Goal: Information Seeking & Learning: Learn about a topic

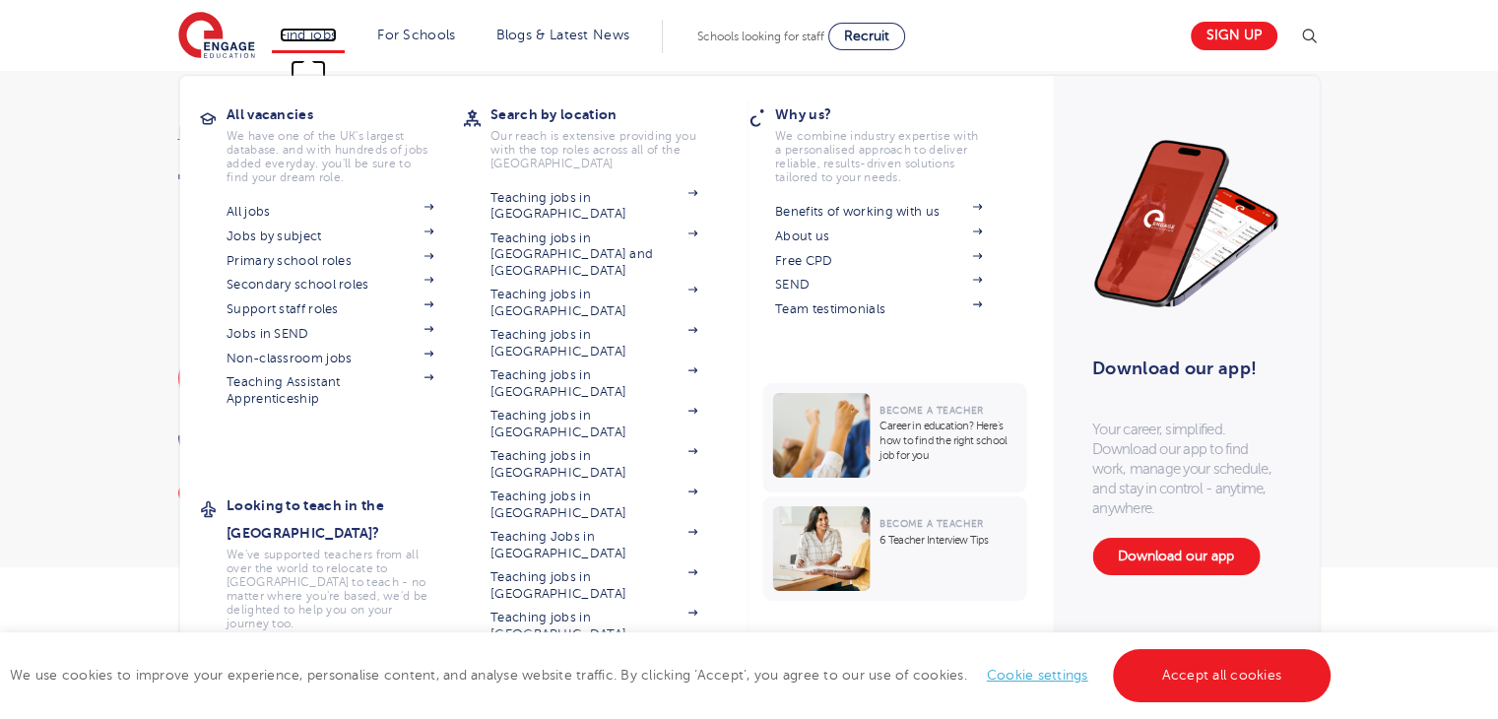
click at [328, 34] on link "Find jobs" at bounding box center [309, 35] width 58 height 15
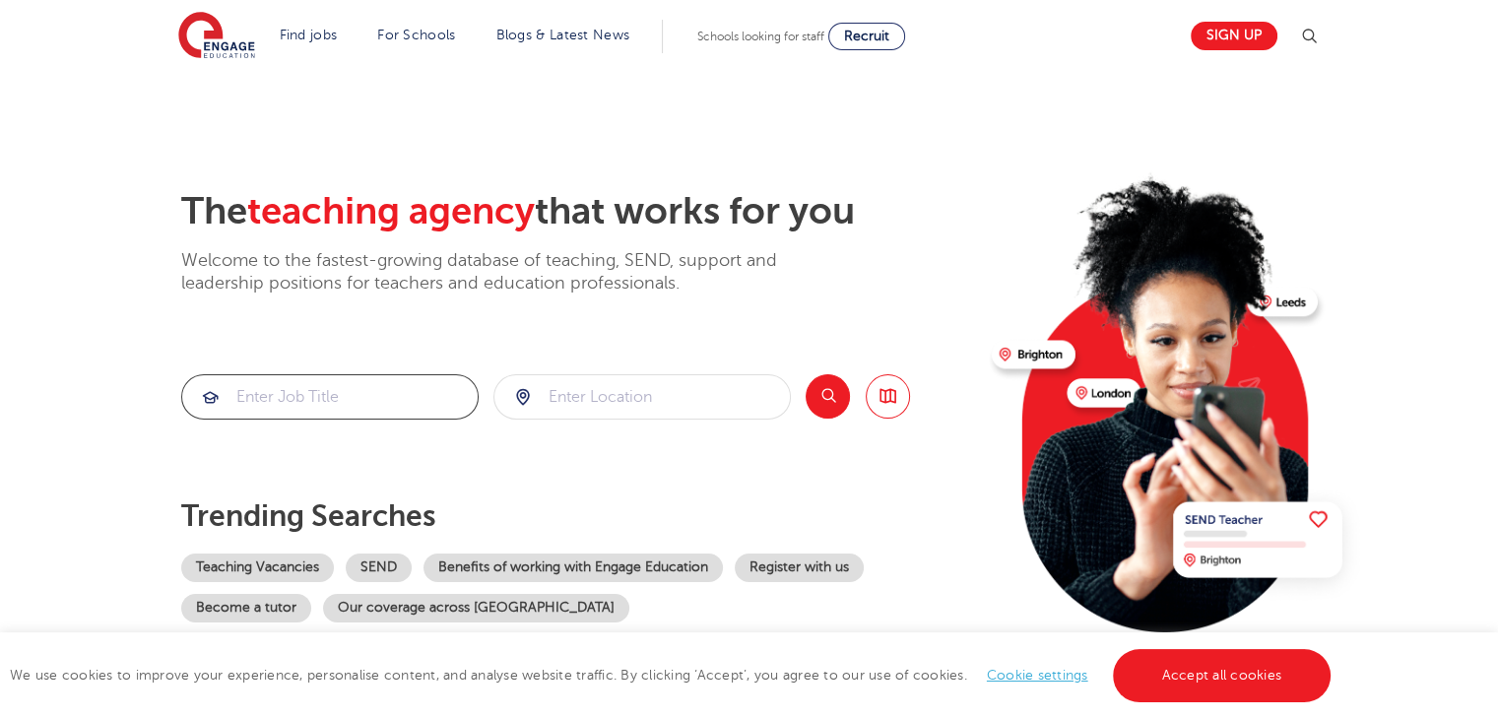
click at [414, 386] on input "search" at bounding box center [329, 396] width 295 height 43
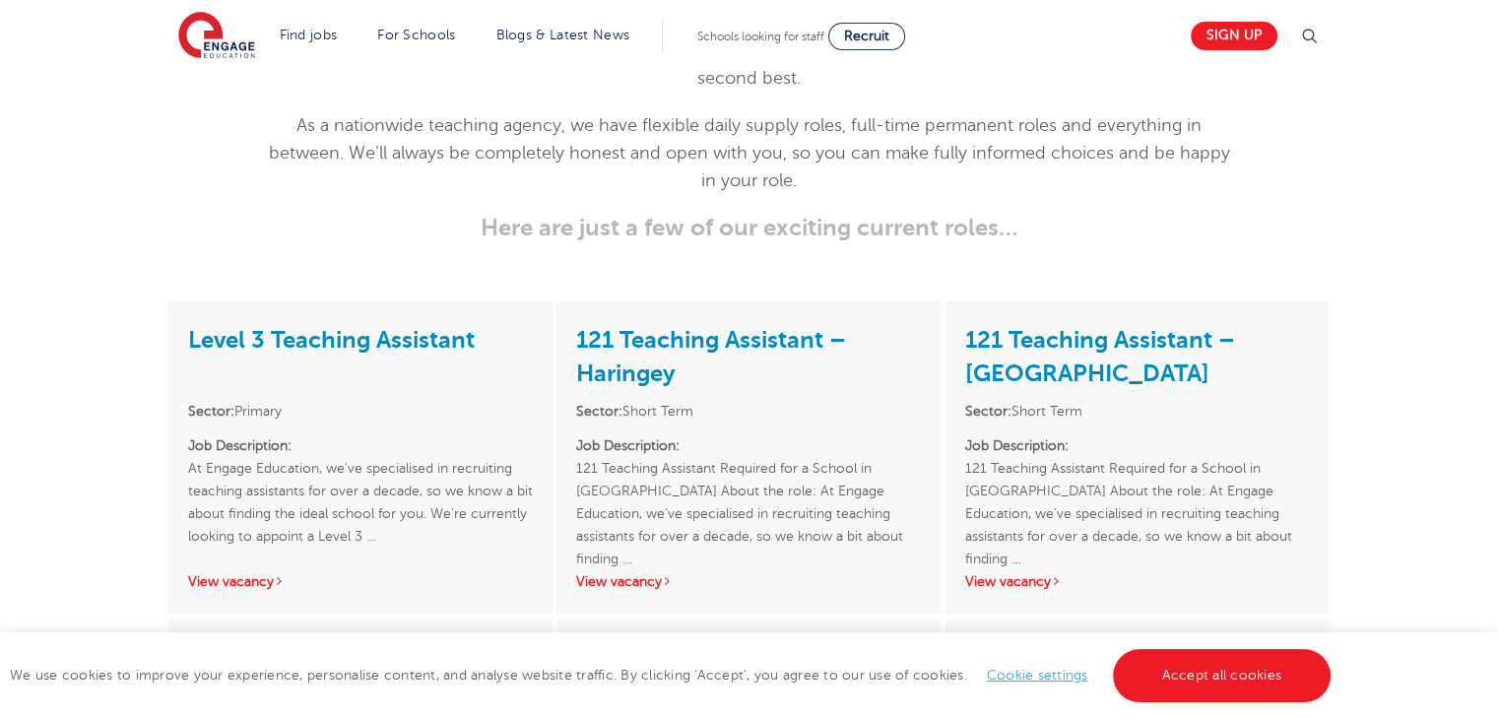
scroll to position [2576, 0]
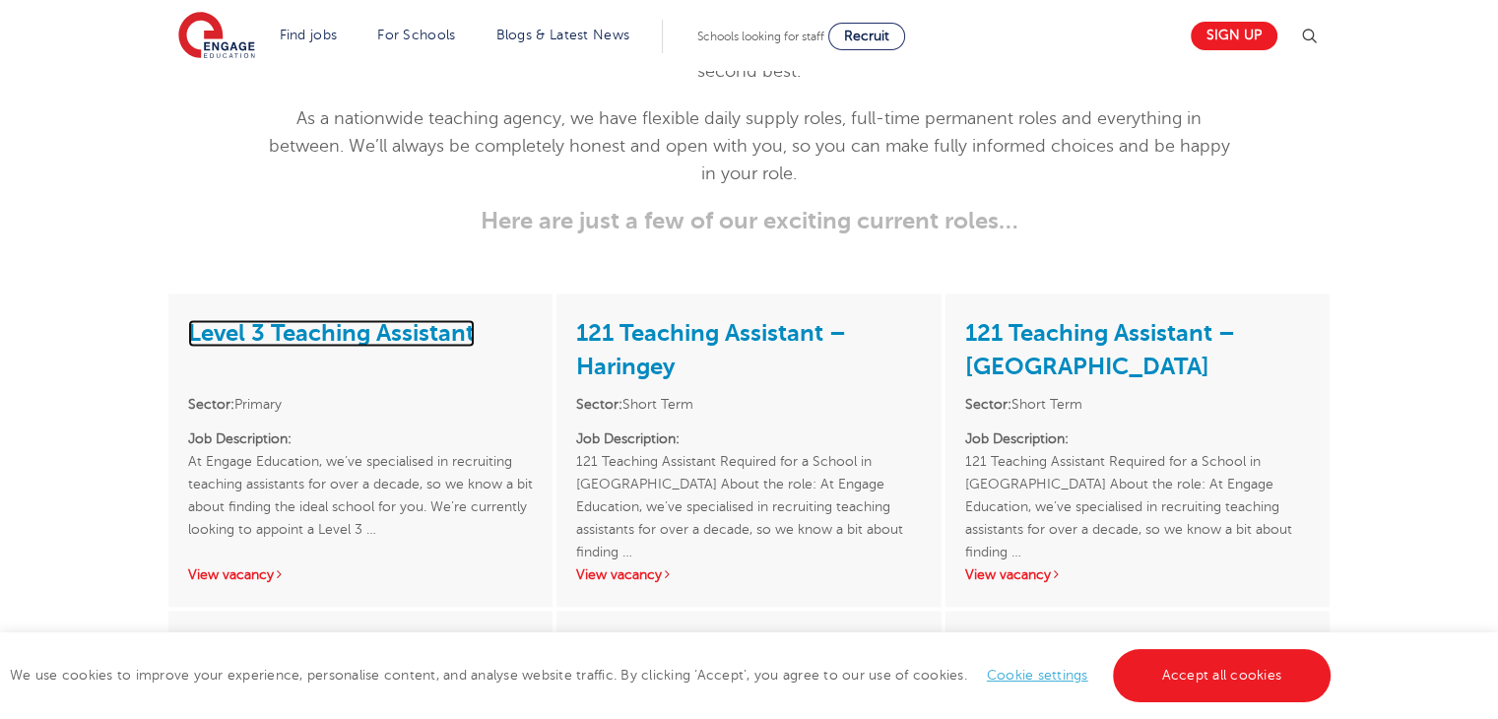
click at [425, 319] on link "Level 3 Teaching Assistant" at bounding box center [331, 333] width 287 height 28
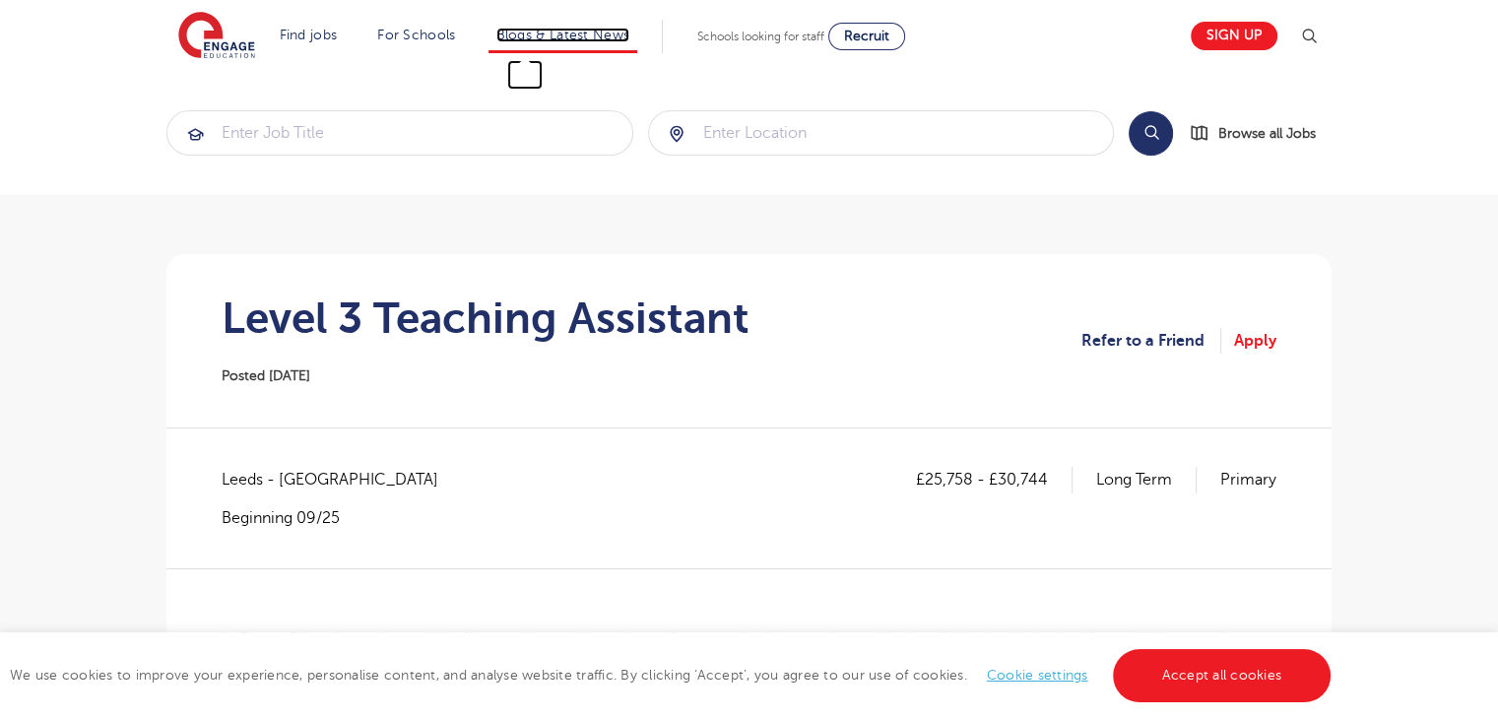
click at [551, 40] on link "Blogs & Latest News" at bounding box center [563, 35] width 134 height 15
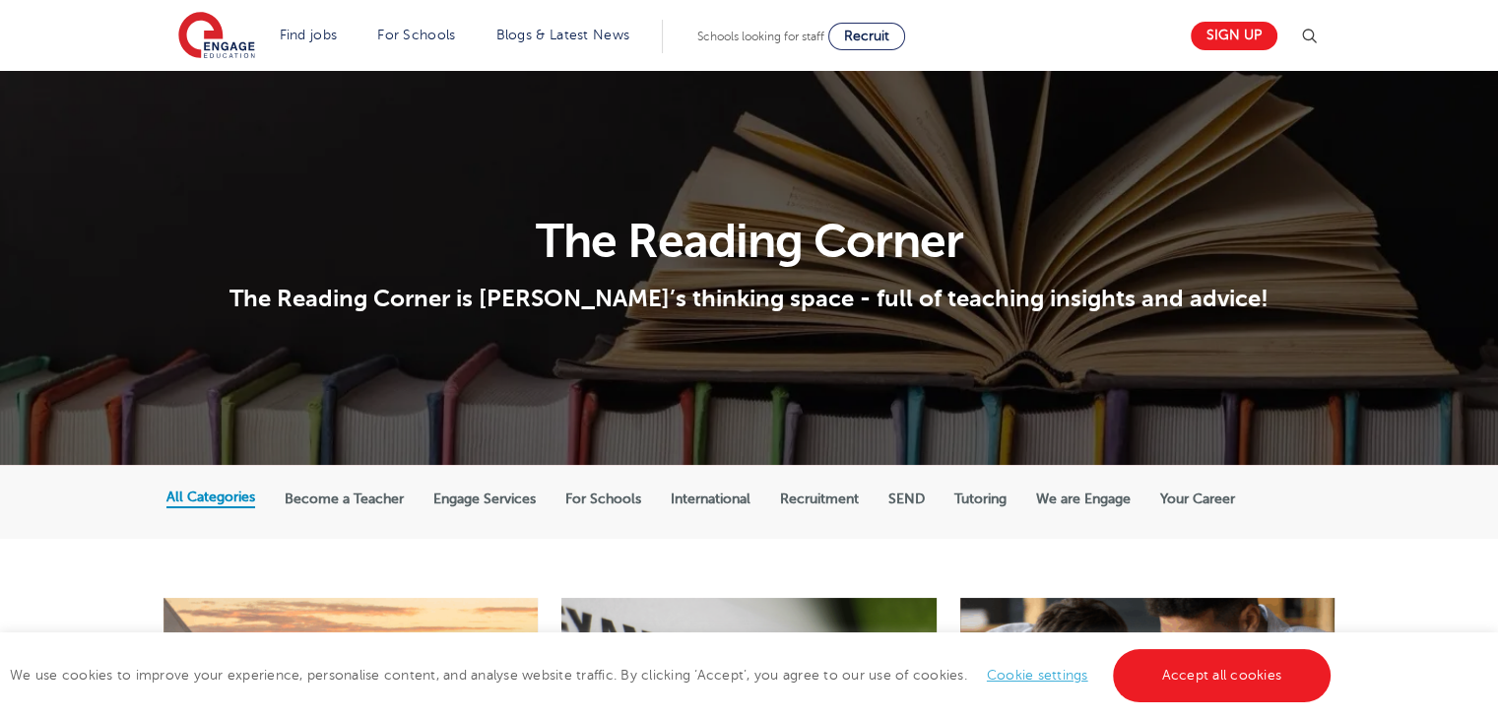
click at [381, 494] on label "Become a Teacher" at bounding box center [344, 499] width 119 height 18
click at [0, 0] on input "Become a Teacher" at bounding box center [0, 0] width 0 height 0
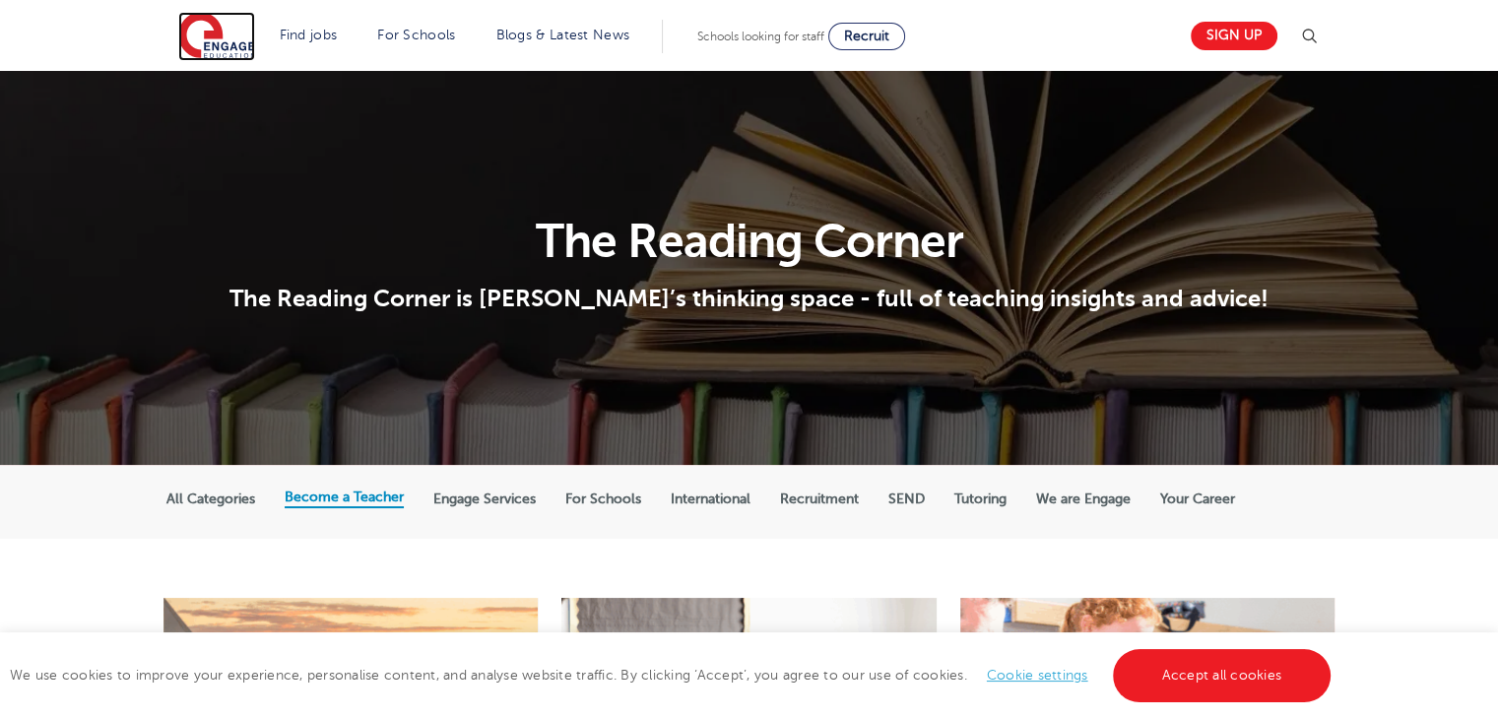
click at [242, 52] on img at bounding box center [216, 36] width 77 height 49
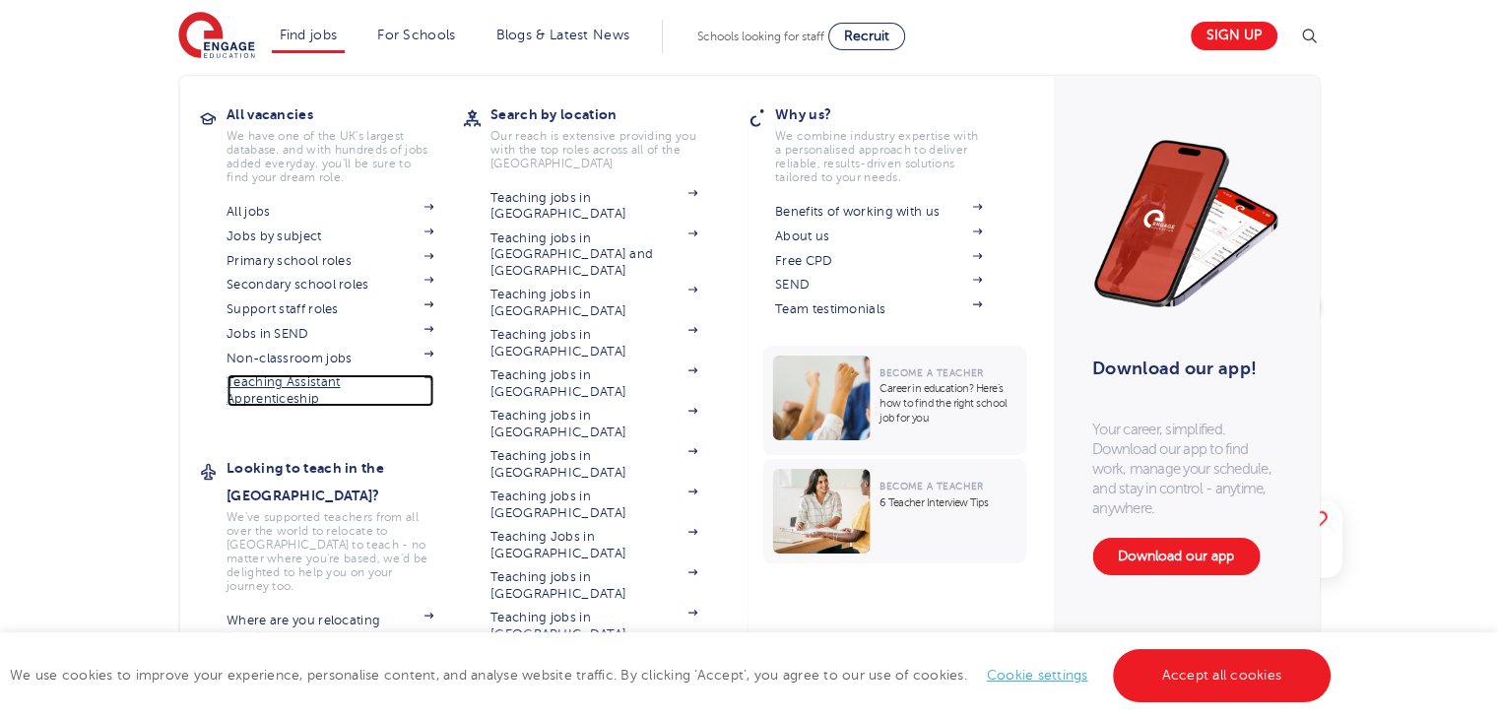
click at [323, 383] on link "Teaching Assistant Apprenticeship" at bounding box center [329, 390] width 207 height 32
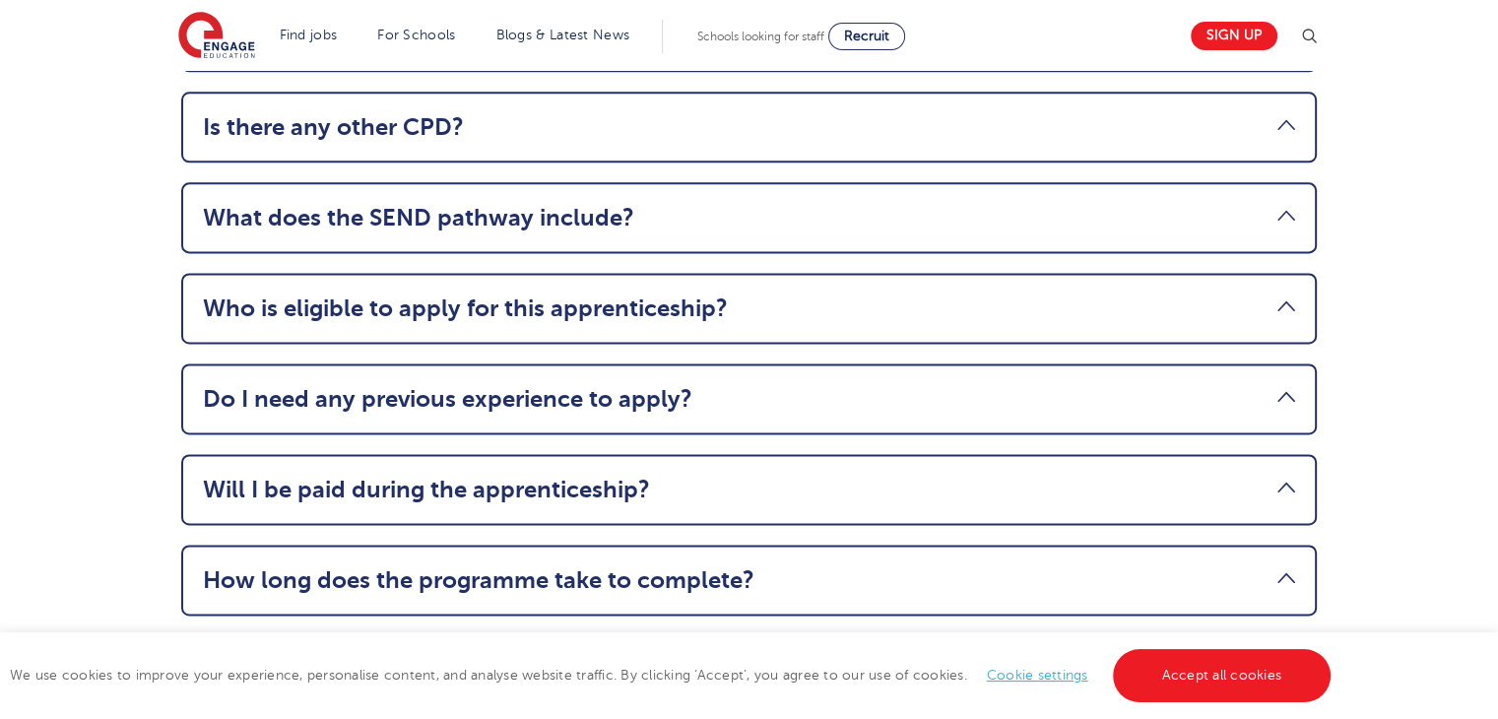
scroll to position [2549, 0]
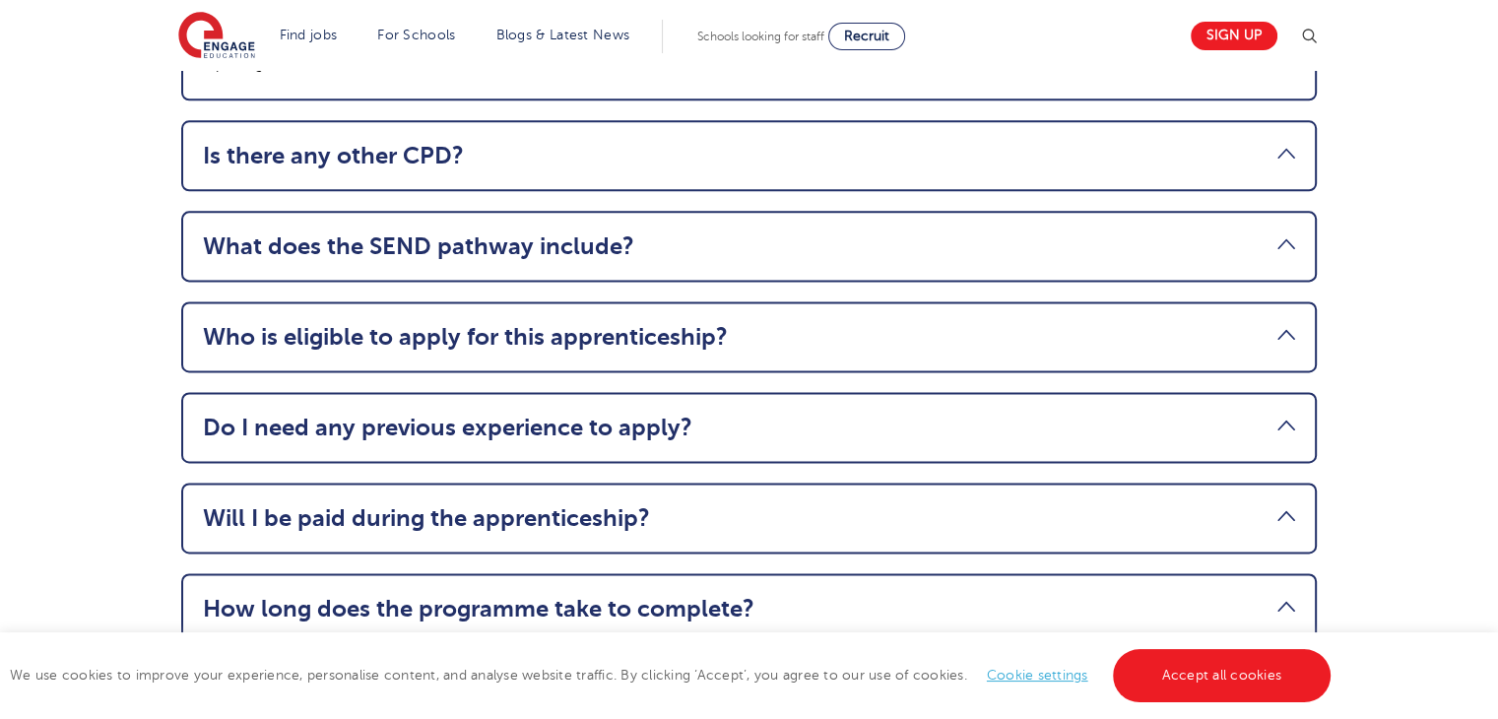
click at [1217, 323] on link "Who is eligible to apply for this apprenticeship?" at bounding box center [749, 337] width 1092 height 28
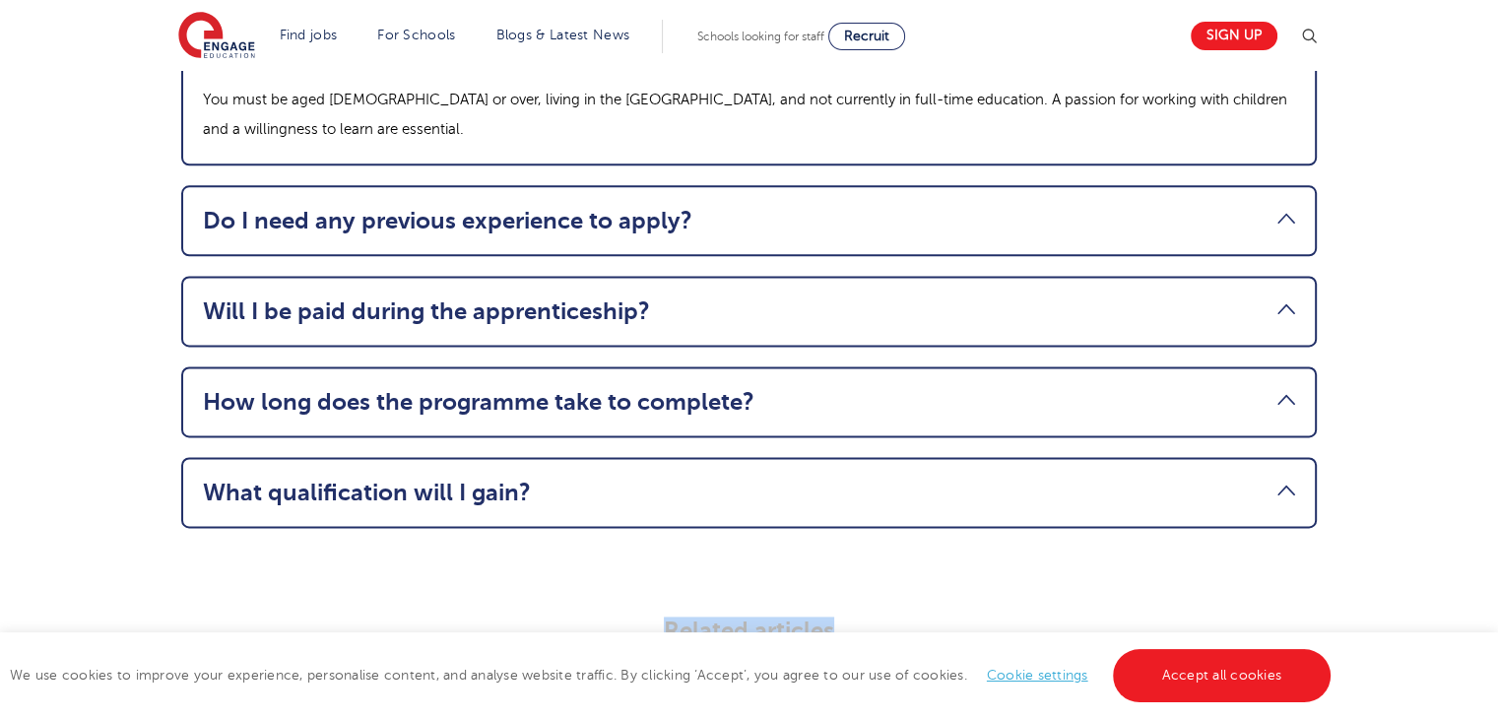
drag, startPoint x: 1496, startPoint y: 493, endPoint x: 1500, endPoint y: 518, distance: 25.1
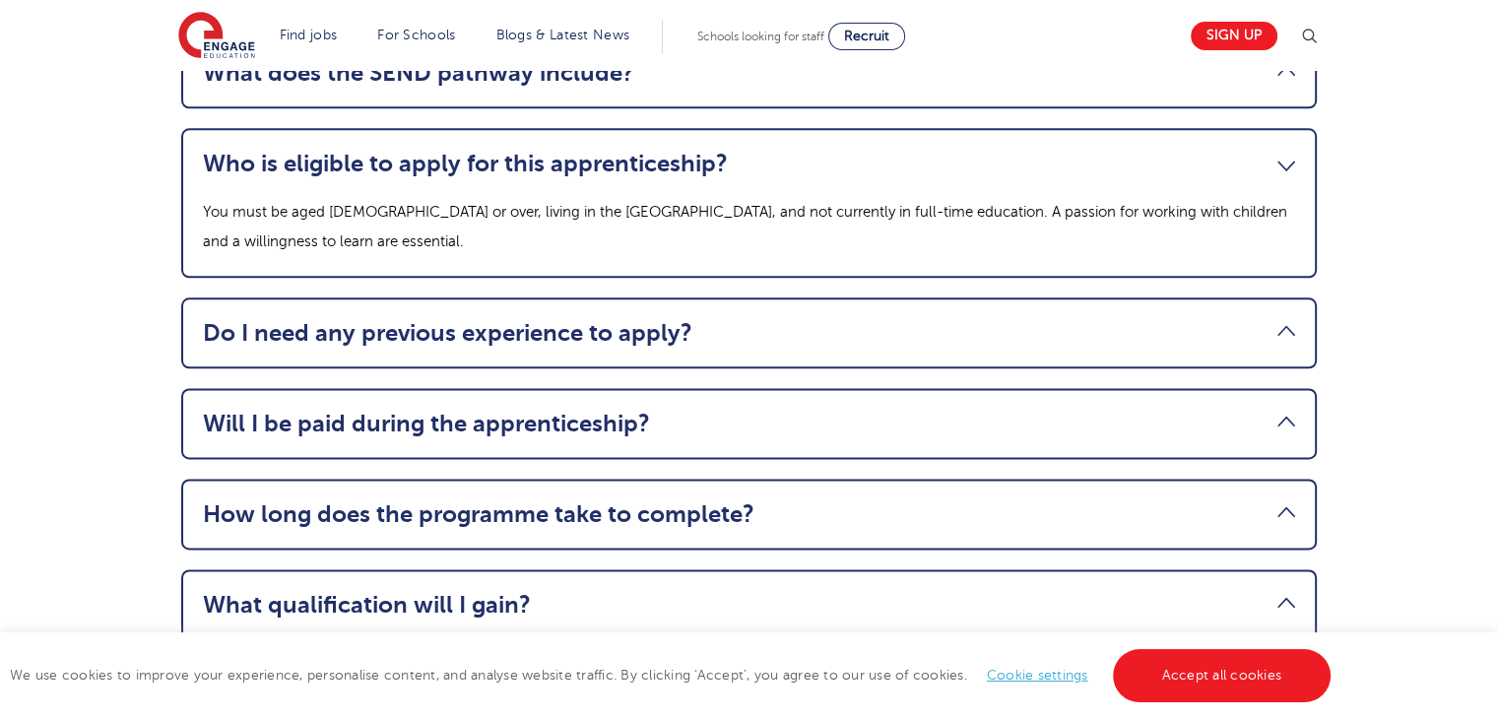
scroll to position [2361, 0]
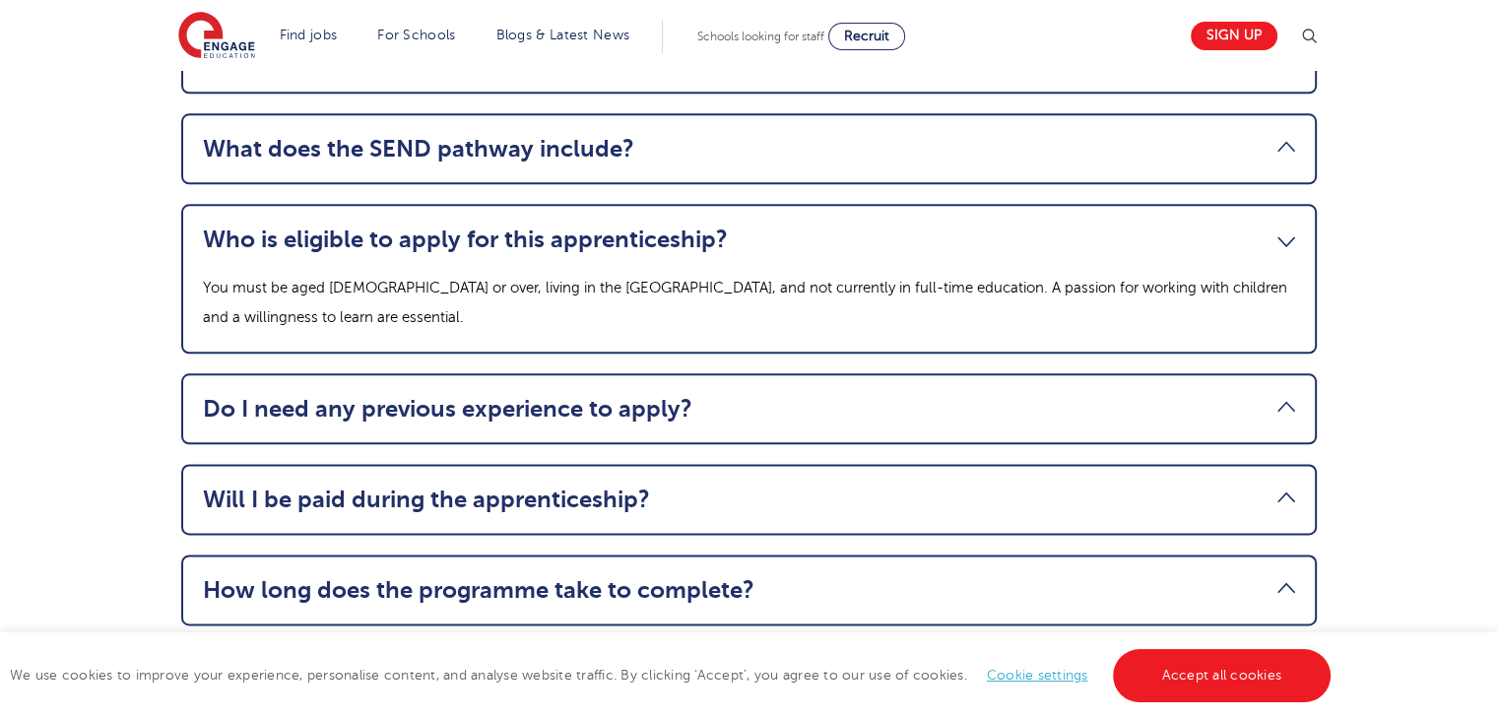
click at [570, 395] on link "Do I need any previous experience to apply?" at bounding box center [749, 409] width 1092 height 28
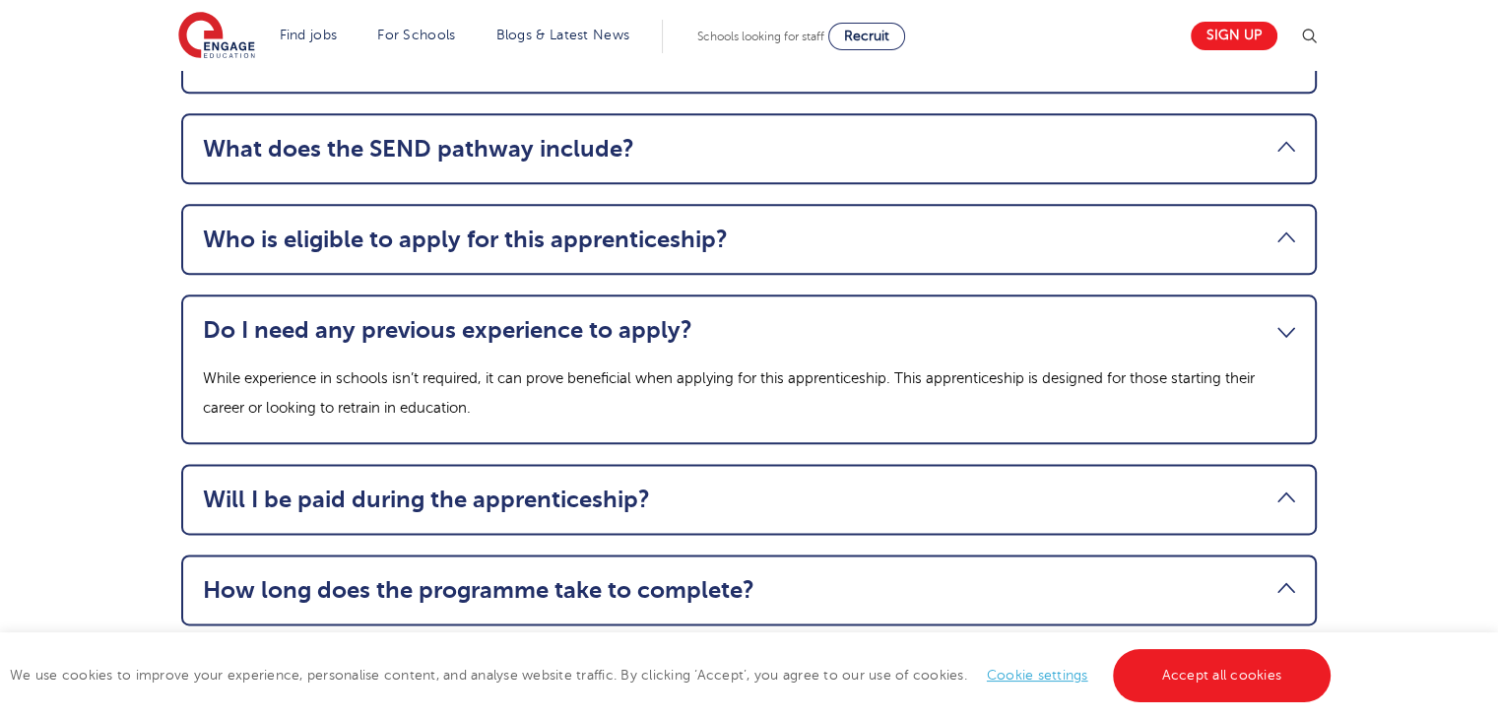
click at [535, 485] on link "Will I be paid during the apprenticeship?" at bounding box center [749, 499] width 1092 height 28
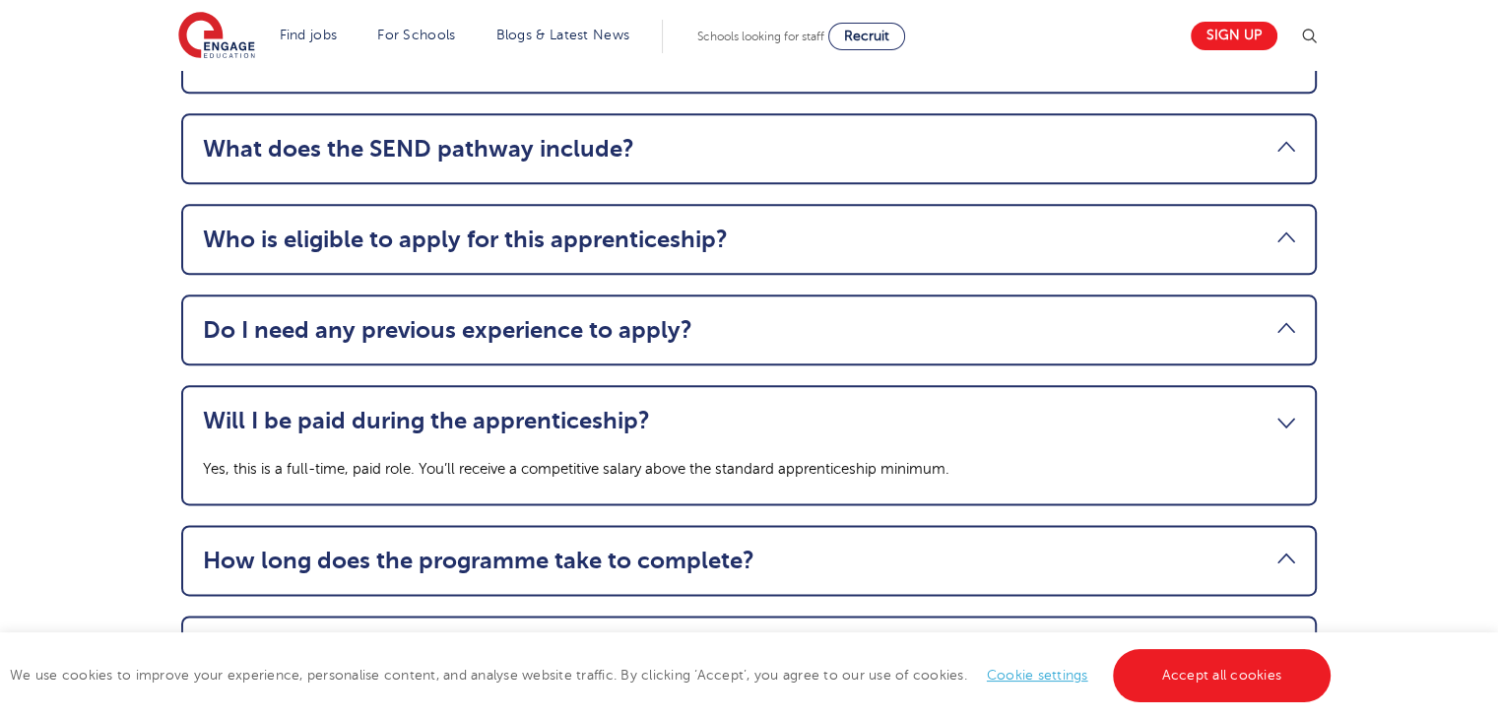
click at [463, 546] on link "How long does the programme take to complete?" at bounding box center [749, 560] width 1092 height 28
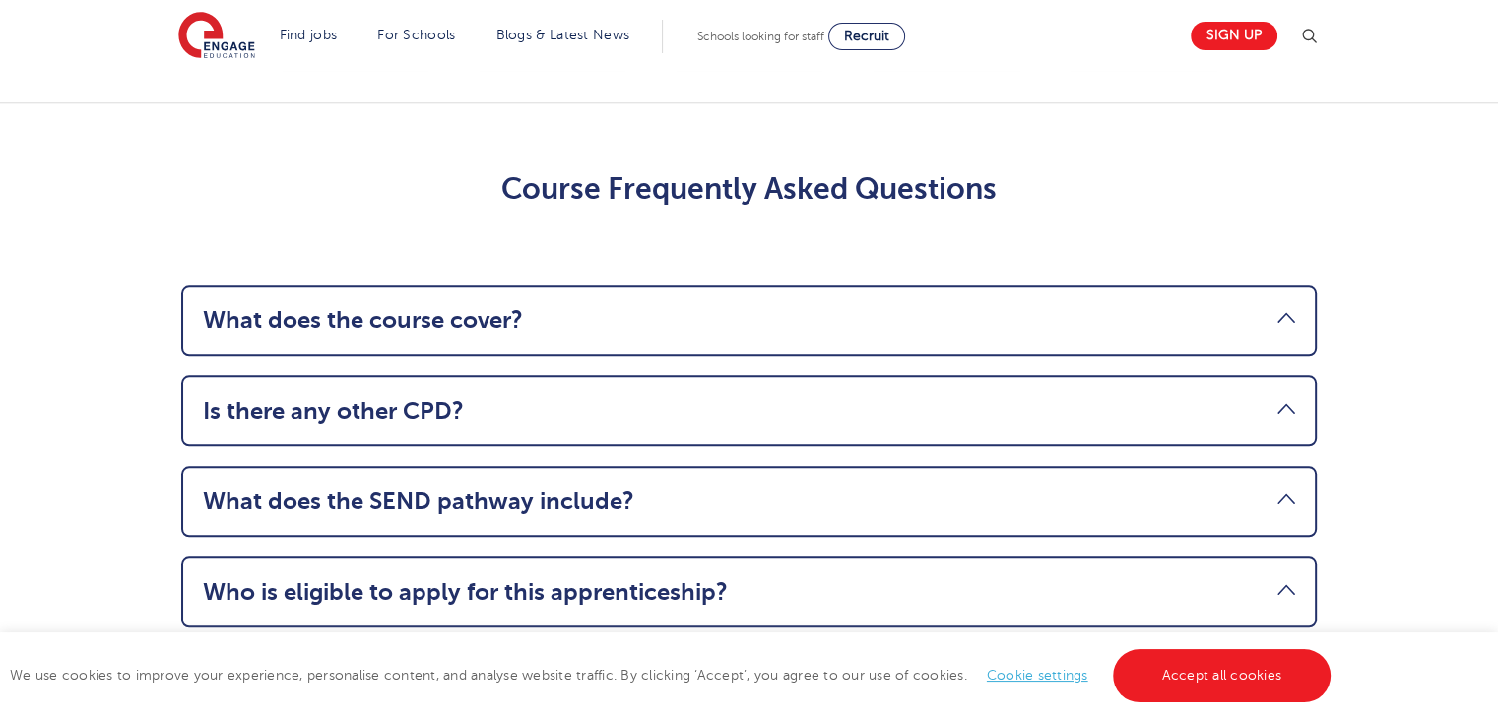
scroll to position [1884, 0]
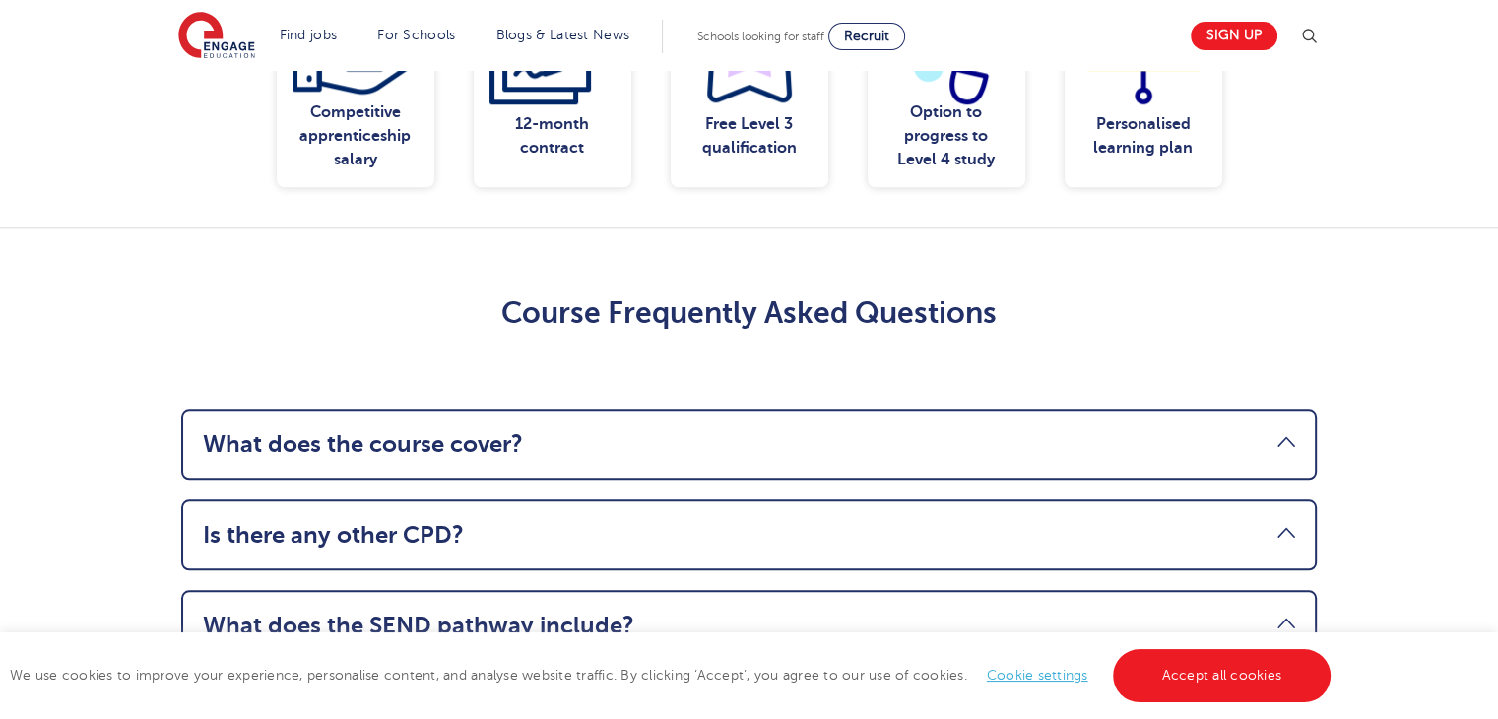
click at [485, 521] on link "Is there any other CPD?" at bounding box center [749, 535] width 1092 height 28
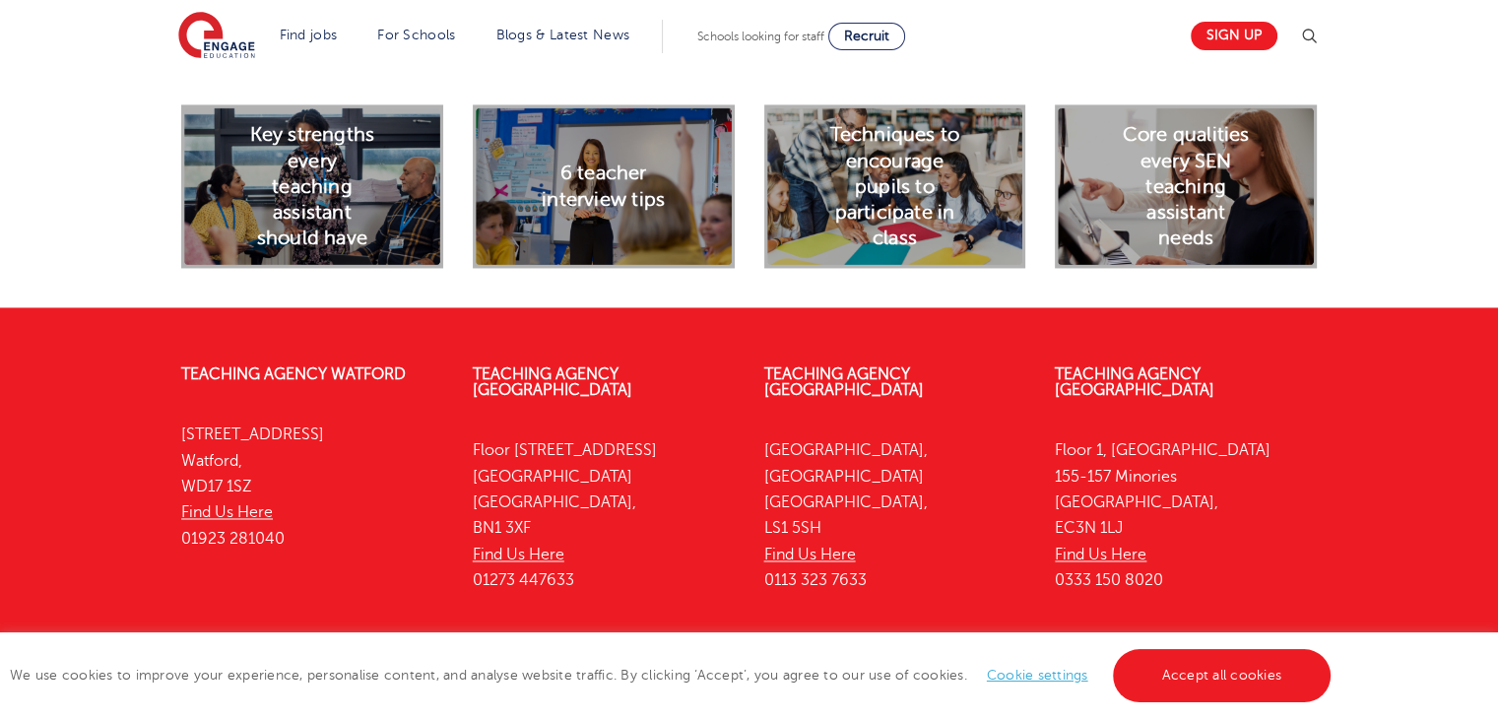
scroll to position [3130, 0]
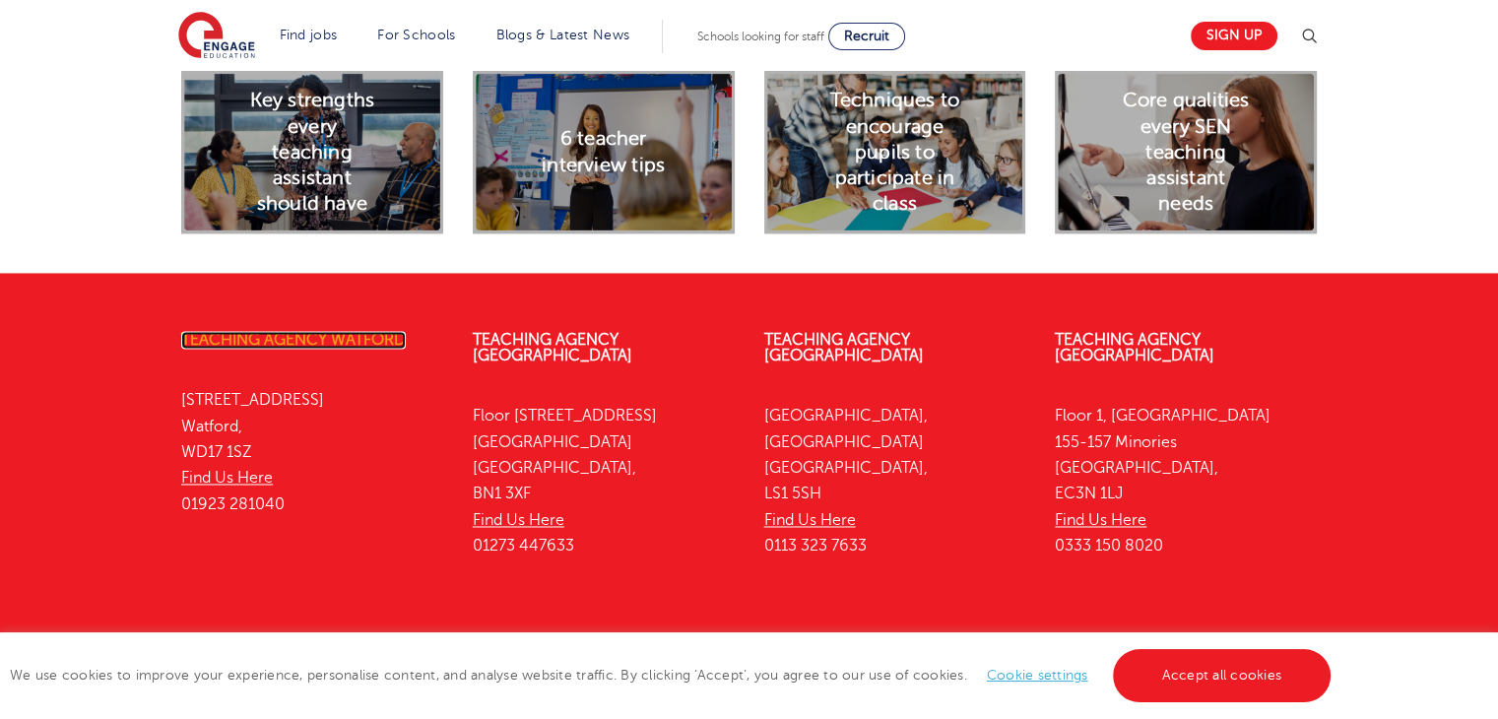
click at [253, 331] on link "Teaching Agency Watford" at bounding box center [293, 340] width 224 height 18
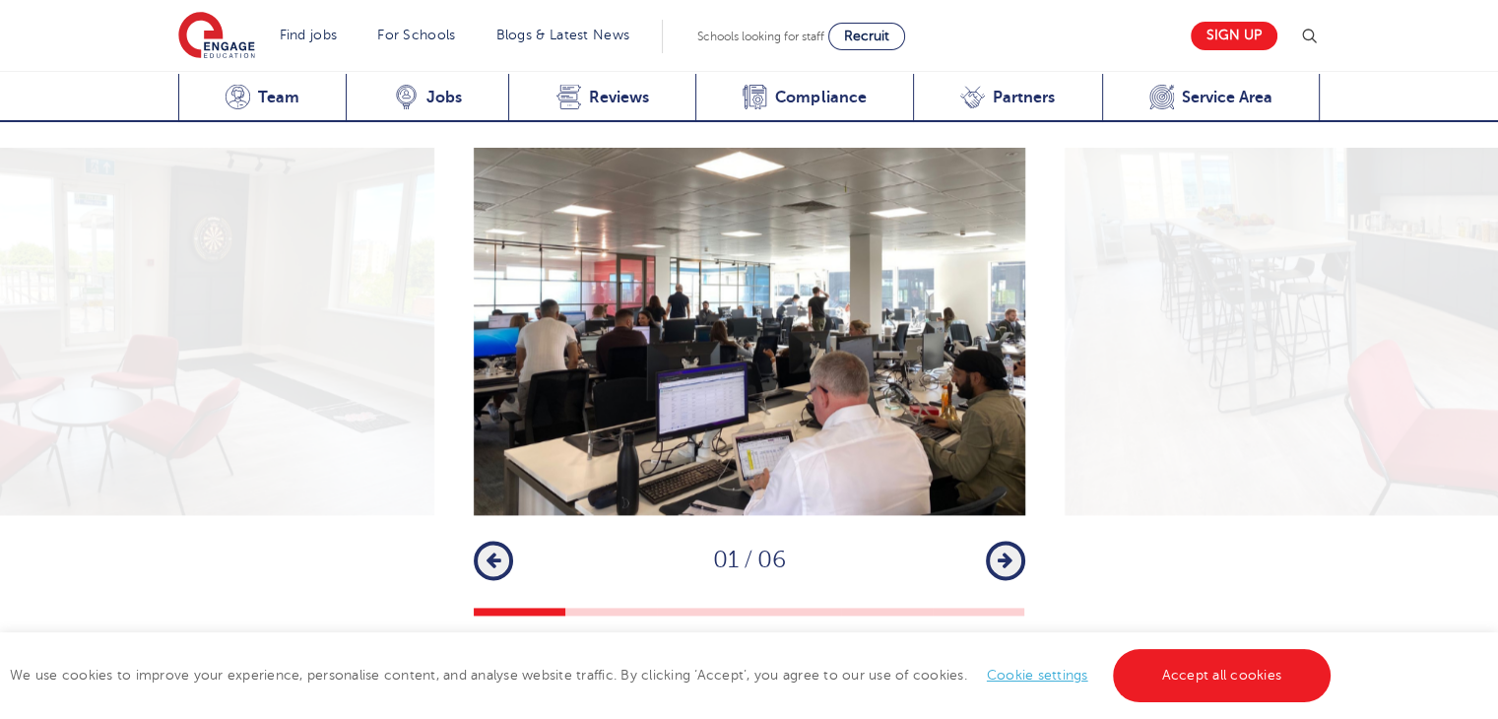
scroll to position [2617, 0]
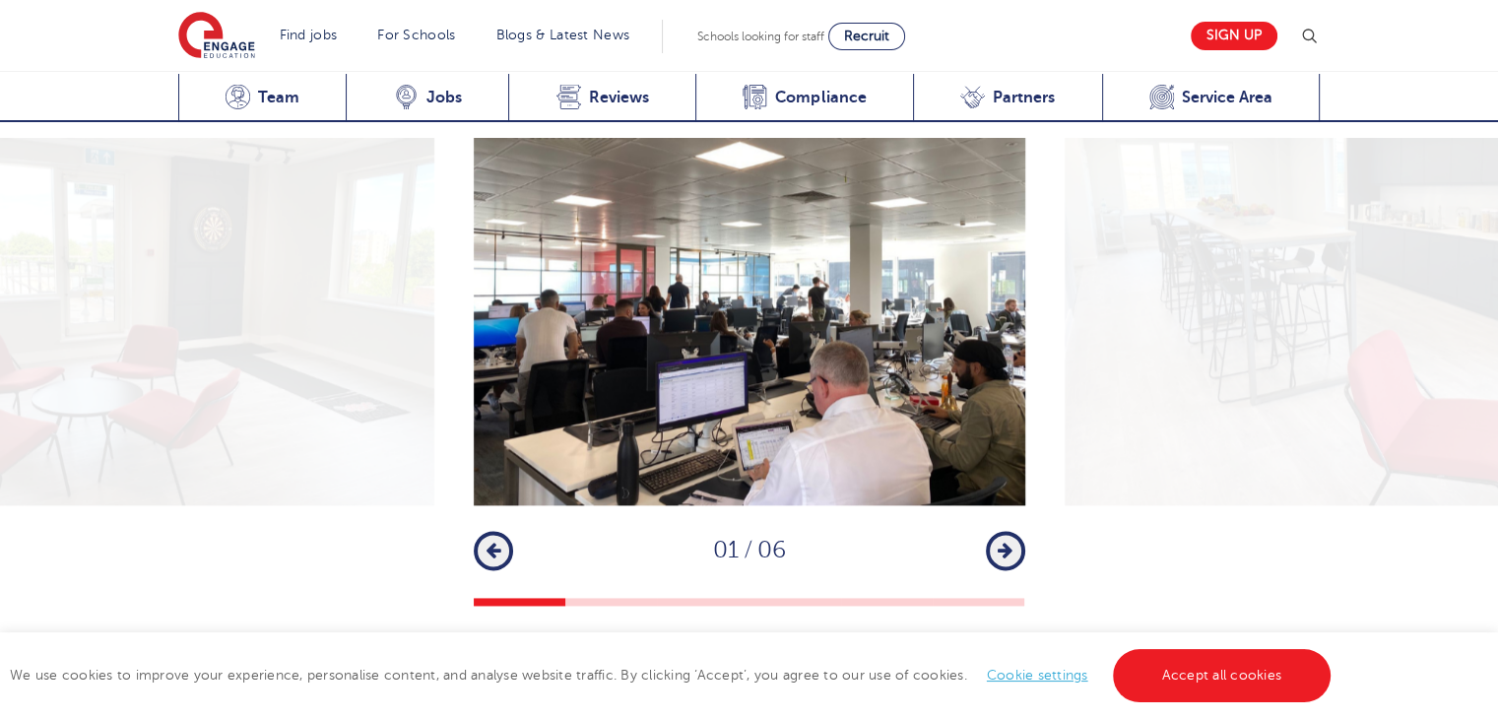
click at [1001, 542] on icon "button" at bounding box center [1004, 551] width 15 height 18
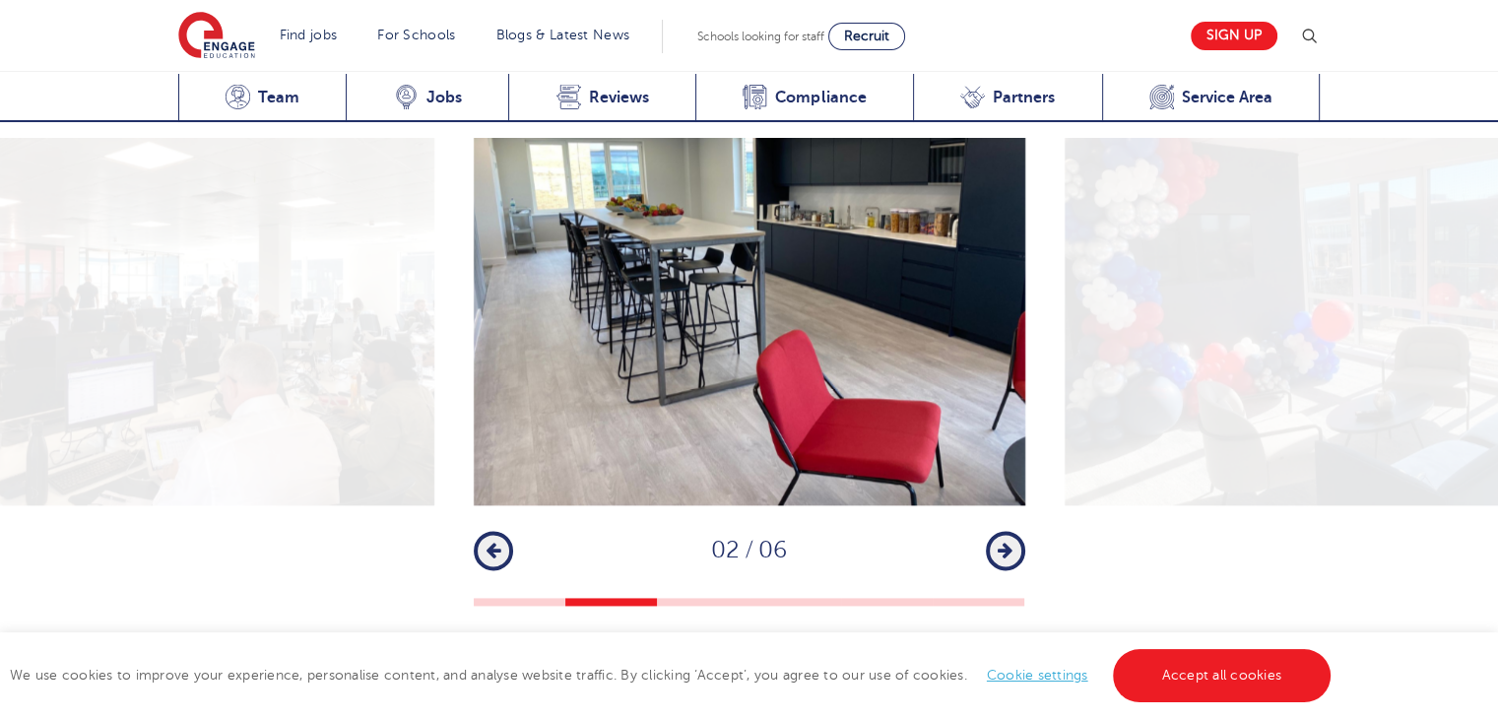
click at [1001, 542] on icon "button" at bounding box center [1004, 551] width 15 height 18
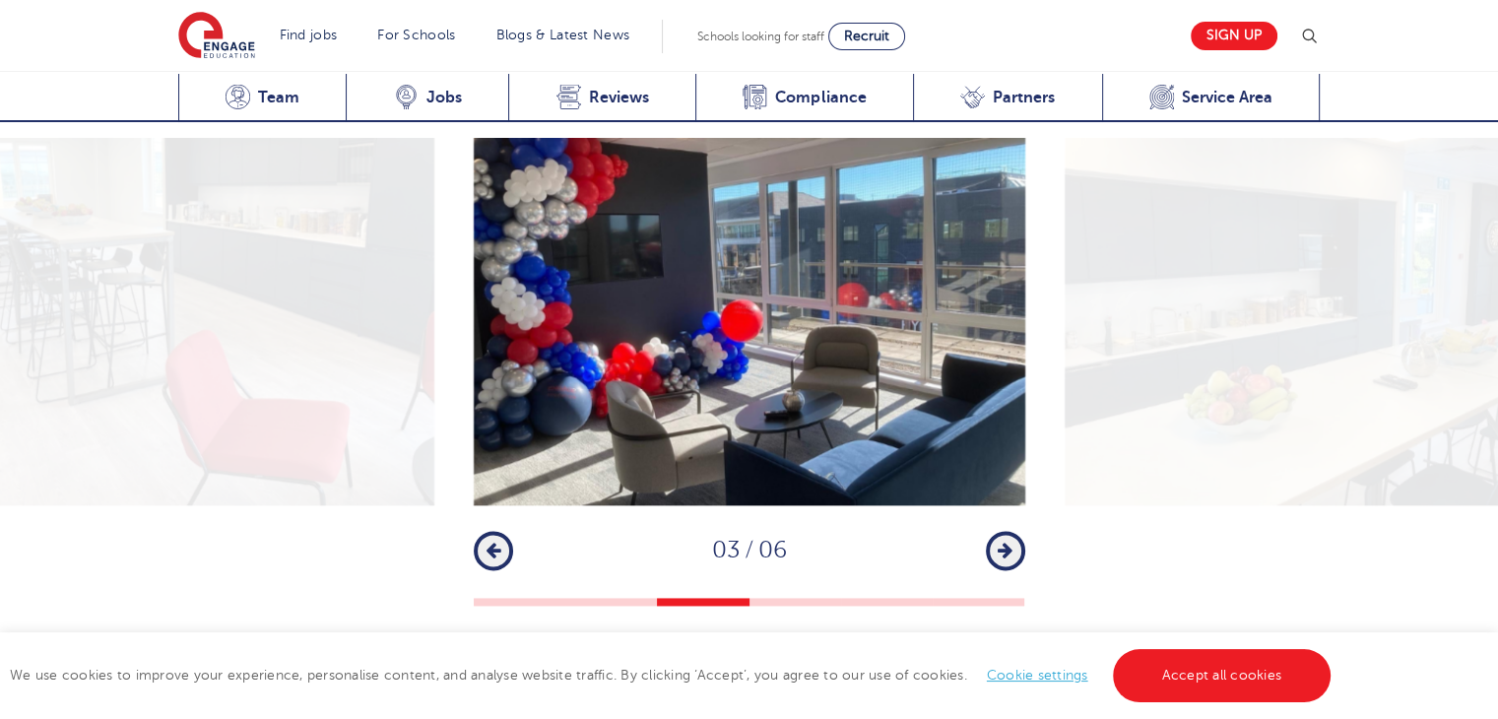
click at [1001, 542] on icon "button" at bounding box center [1004, 551] width 15 height 18
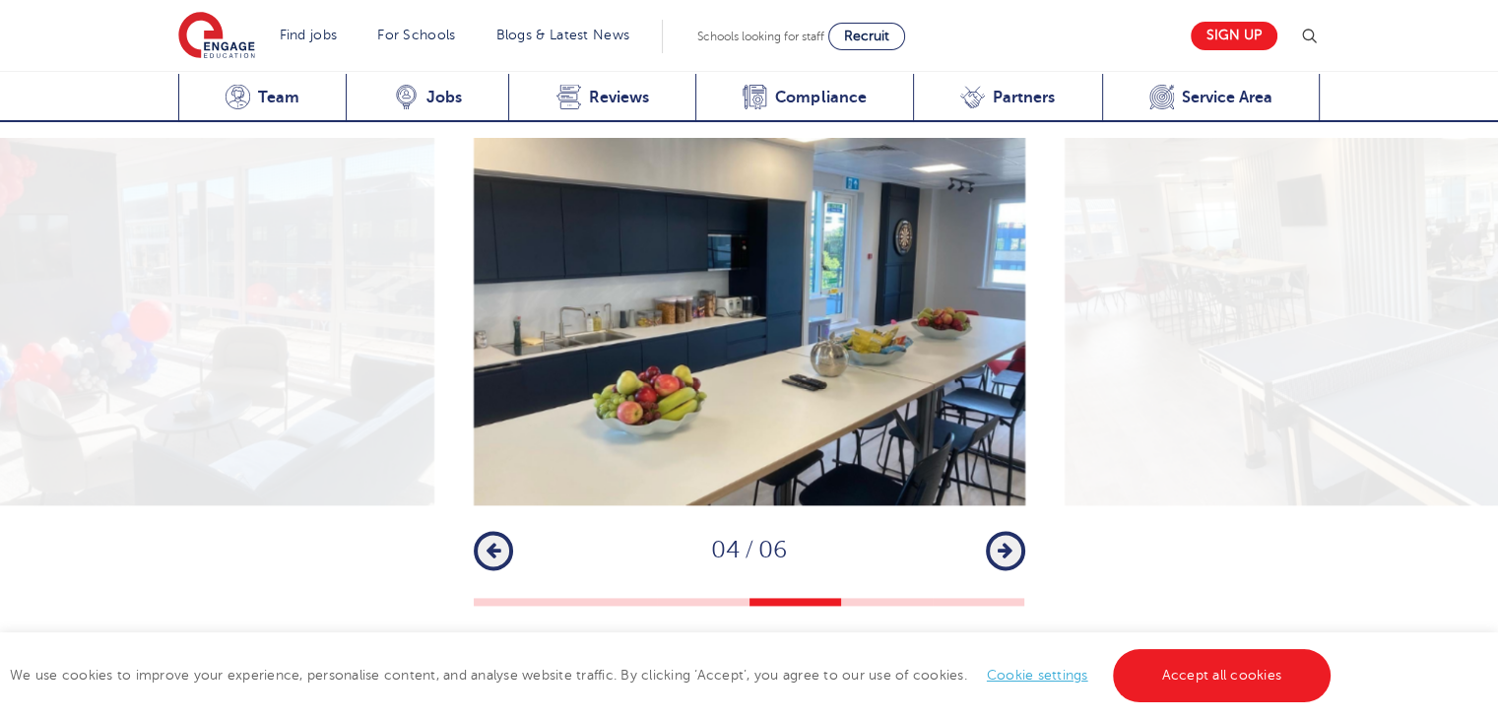
click at [1001, 542] on icon "button" at bounding box center [1004, 551] width 15 height 18
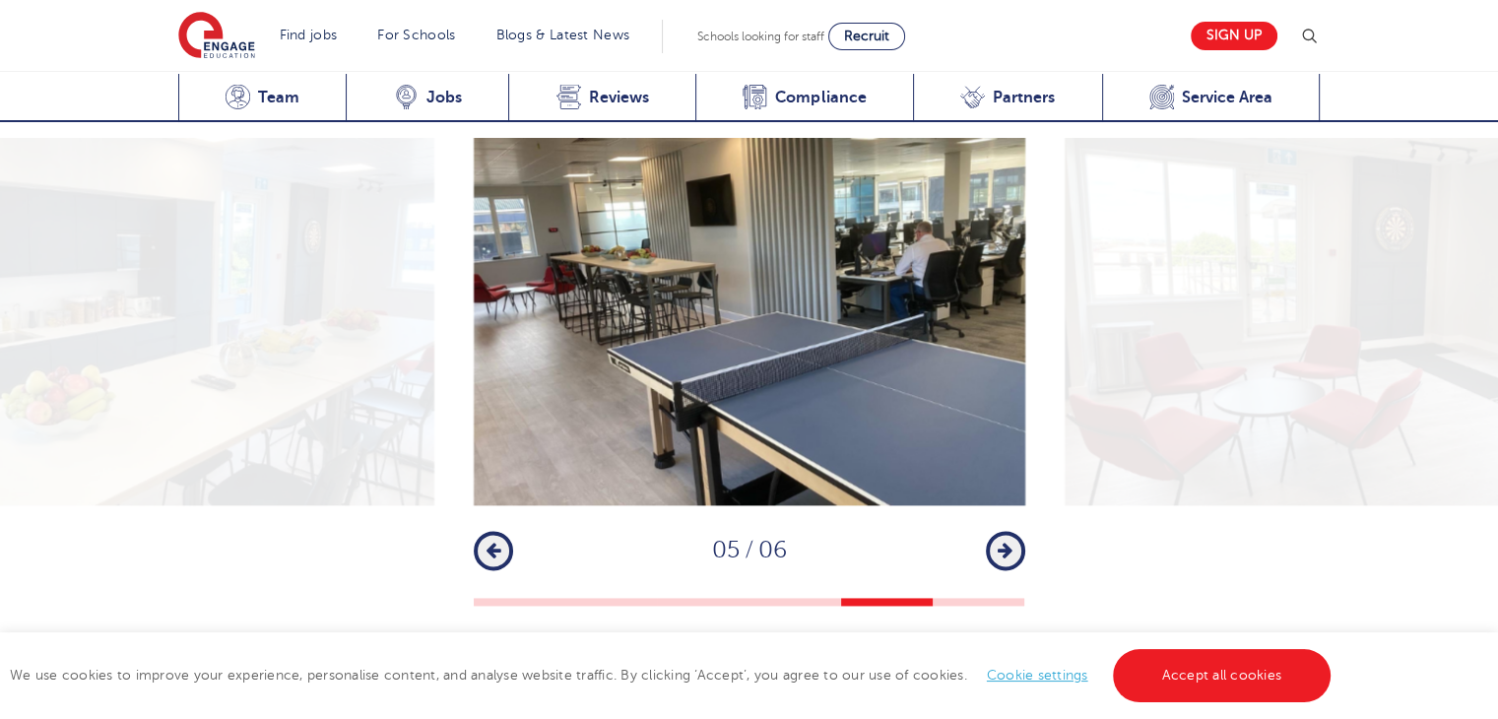
click at [1001, 542] on icon "button" at bounding box center [1004, 551] width 15 height 18
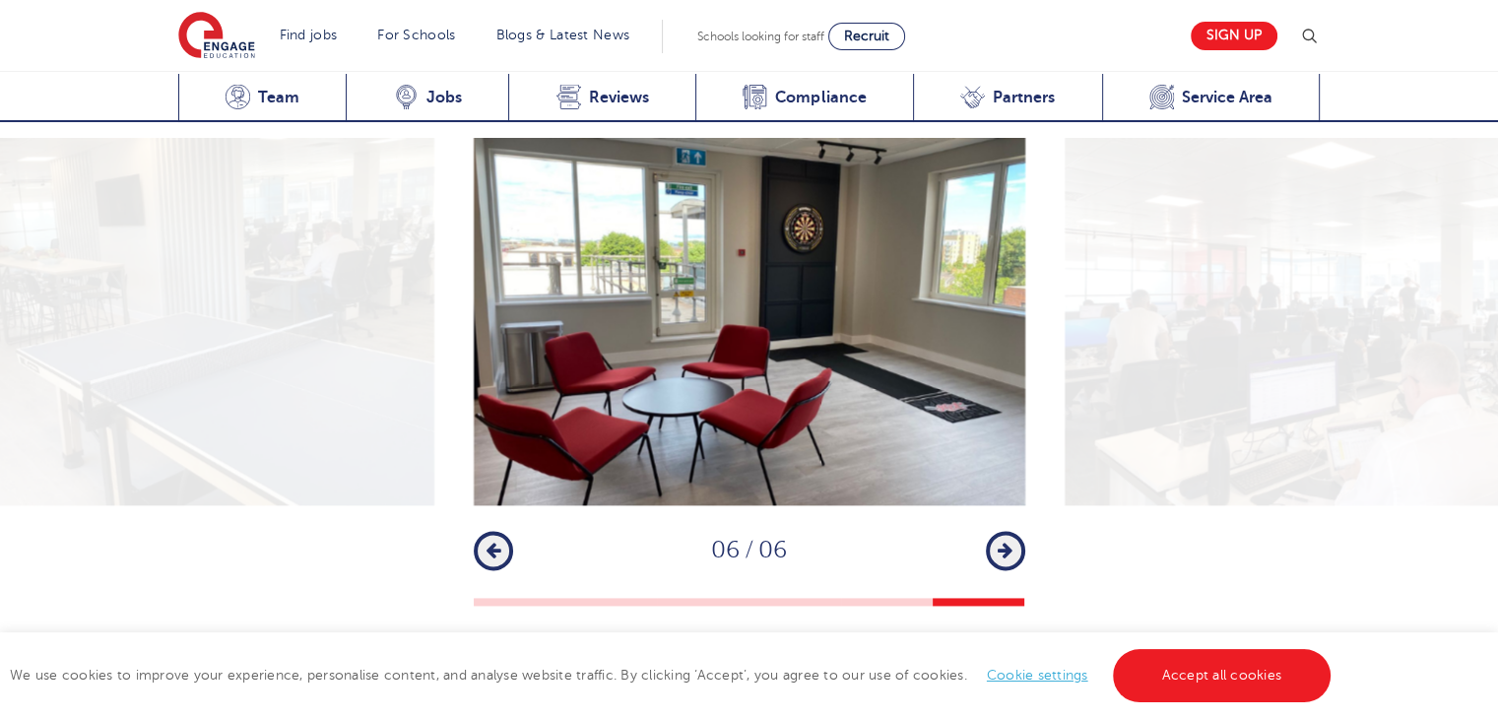
click at [1001, 542] on icon "button" at bounding box center [1004, 551] width 15 height 18
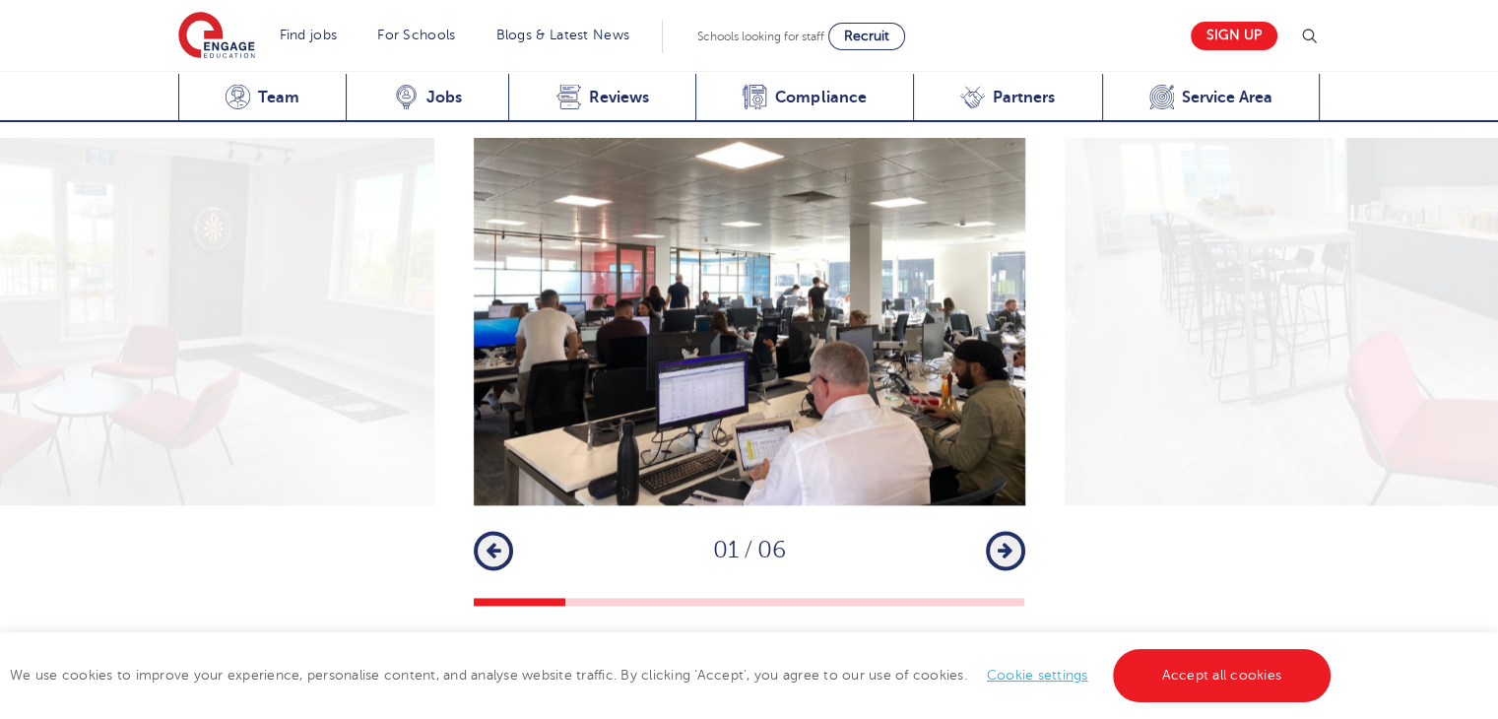
click at [1001, 542] on icon "button" at bounding box center [1004, 551] width 15 height 18
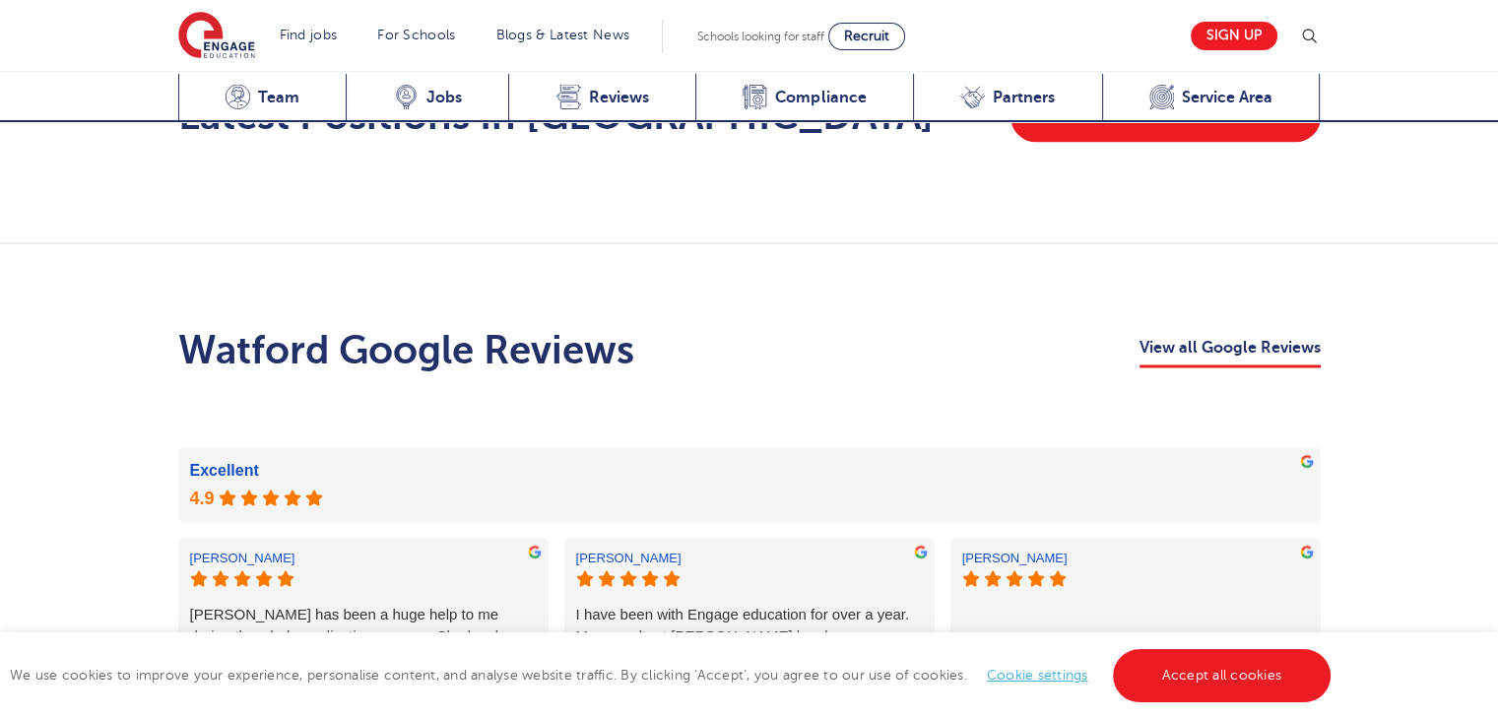
scroll to position [3504, 0]
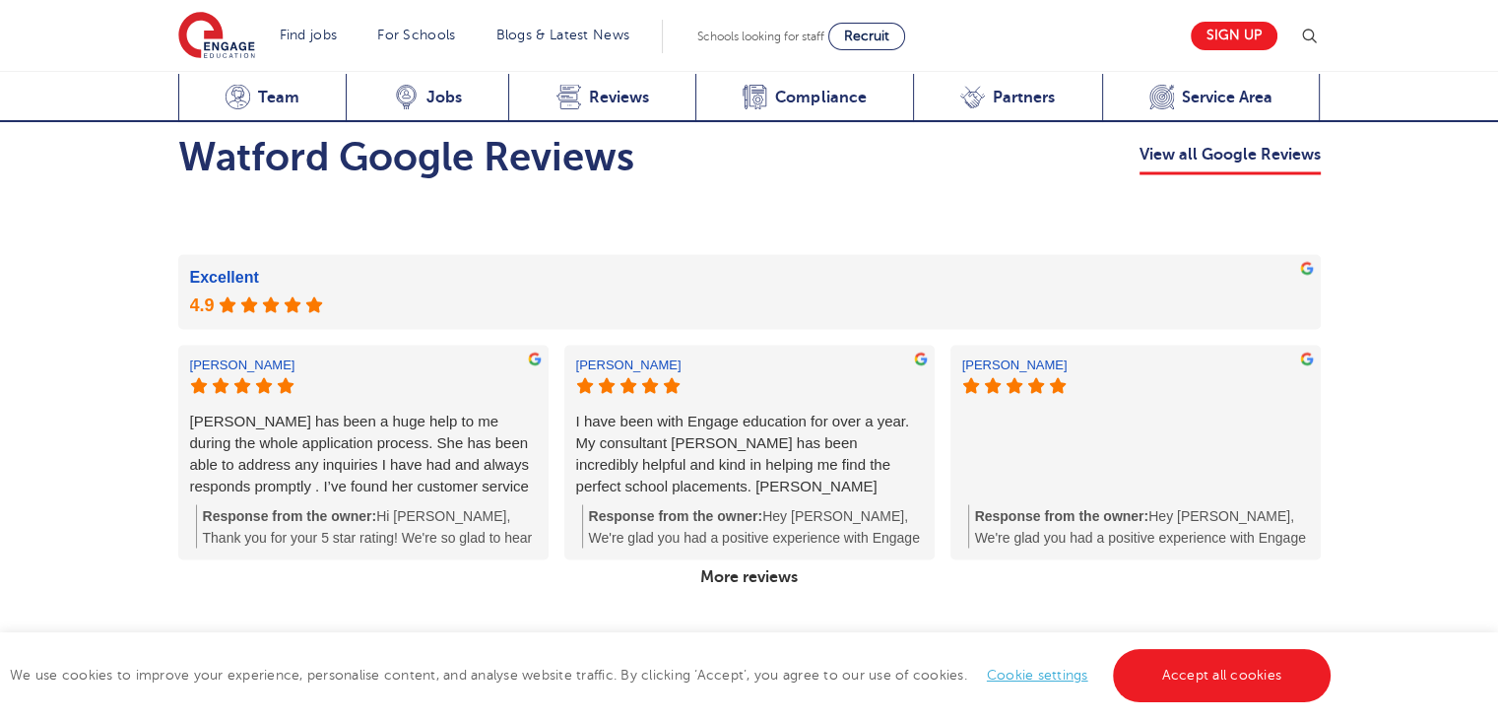
click at [736, 559] on link "More reviews" at bounding box center [748, 575] width 113 height 33
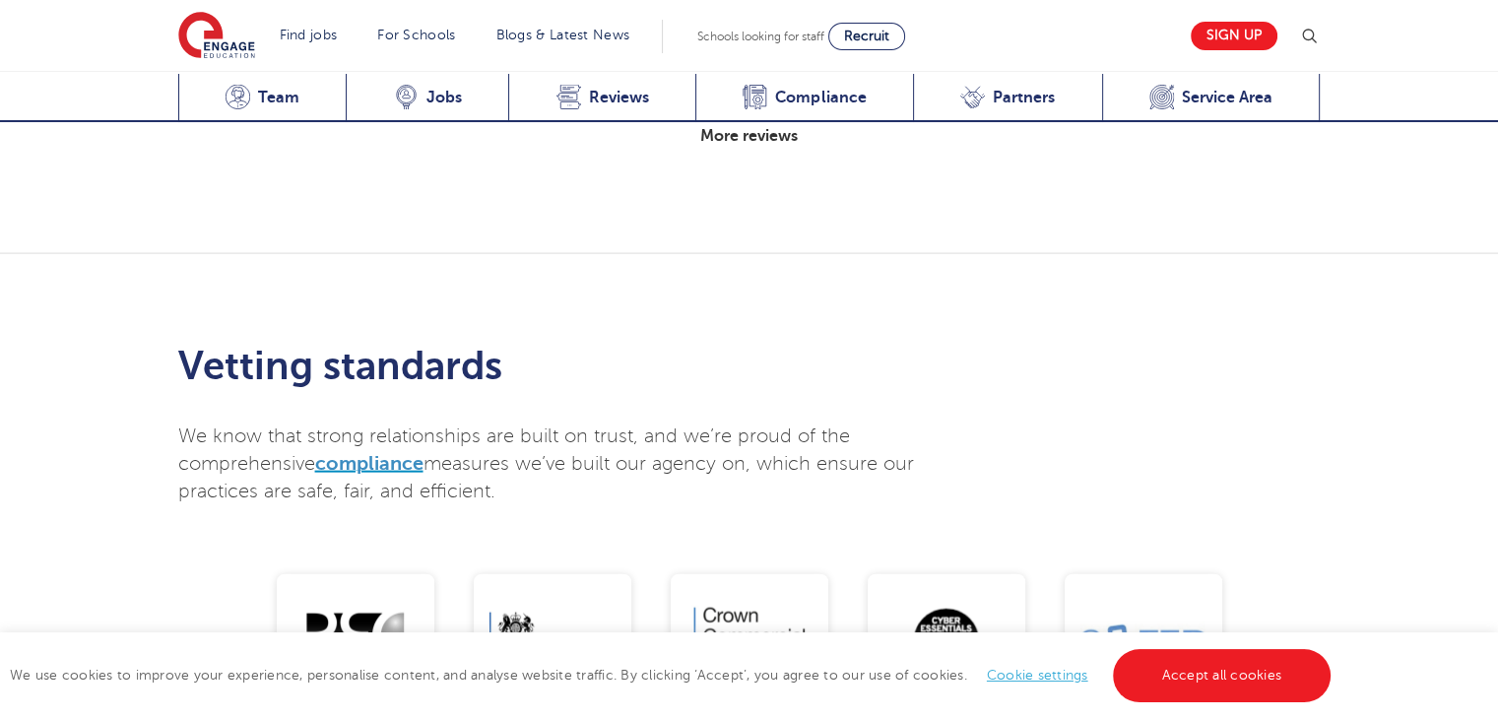
scroll to position [2804, 0]
